Goal: Navigation & Orientation: Find specific page/section

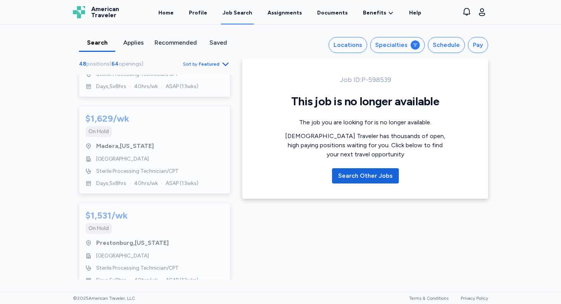
scroll to position [2073, 0]
click at [202, 10] on link "Profile" at bounding box center [197, 13] width 21 height 24
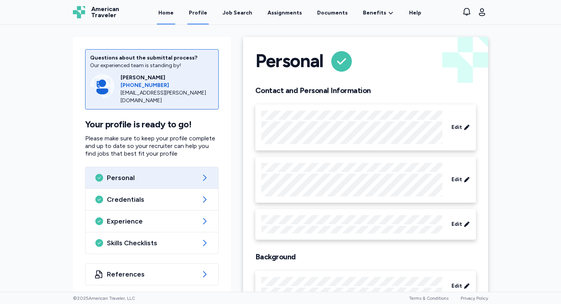
click at [174, 14] on link "Home" at bounding box center [166, 13] width 18 height 24
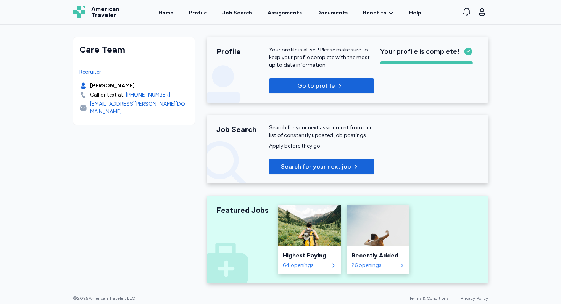
click at [239, 15] on div "Job Search" at bounding box center [238, 13] width 30 height 8
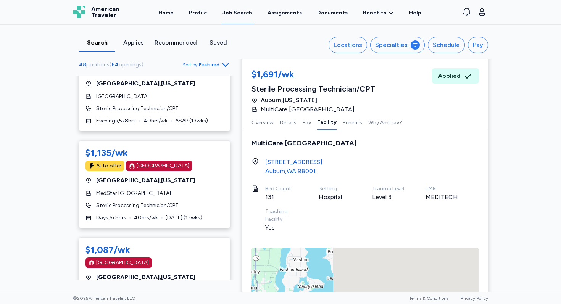
scroll to position [795, 0]
